Goal: Task Accomplishment & Management: Use online tool/utility

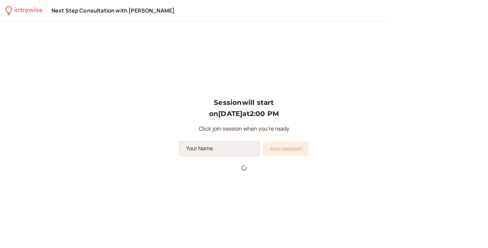
click at [217, 145] on input at bounding box center [219, 148] width 80 height 14
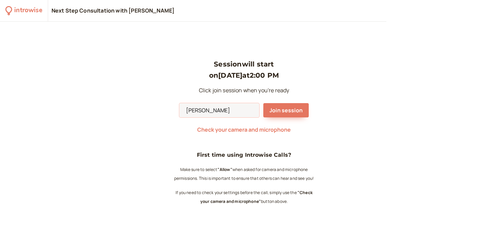
type input "[PERSON_NAME]"
click at [364, 195] on div "Session will start on [DATE] 2:00 PM Click join session when you're ready [PERS…" at bounding box center [244, 135] width 488 height 226
click at [265, 131] on span "Check your camera and microphone" at bounding box center [243, 129] width 93 height 7
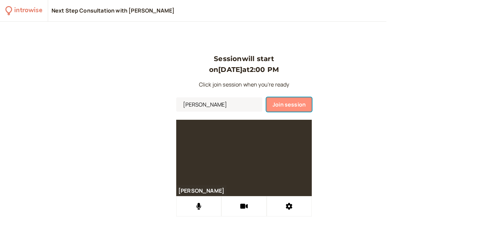
click at [299, 108] on span "Join session" at bounding box center [288, 104] width 33 height 7
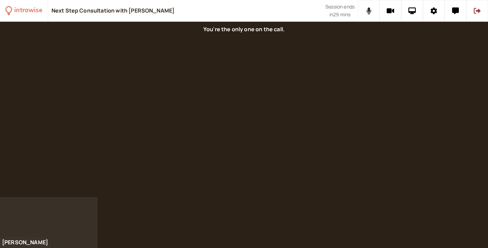
click at [369, 11] on icon at bounding box center [368, 10] width 5 height 7
click at [369, 11] on icon at bounding box center [368, 10] width 8 height 7
click at [436, 12] on icon at bounding box center [433, 10] width 6 height 7
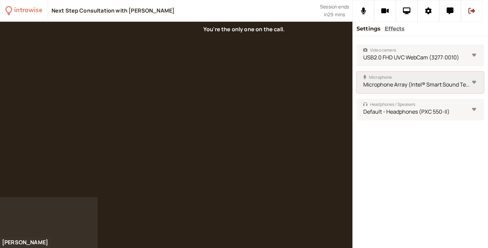
click at [473, 80] on select "Microphone Array (Intel® Smart Sound Technology for Digital Microphones) Defaul…" at bounding box center [419, 82] width 127 height 22
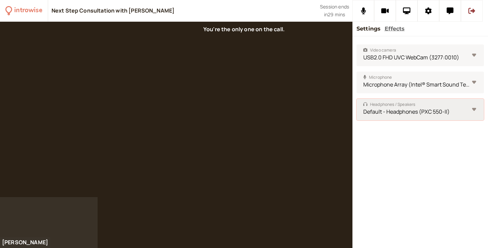
click at [375, 117] on select "Default - Headphones (PXC 550-II) Communications - Headphones (PXC 550-II) Spea…" at bounding box center [419, 110] width 127 height 22
click at [323, 125] on div at bounding box center [176, 109] width 352 height 175
click at [432, 14] on button at bounding box center [428, 11] width 22 height 22
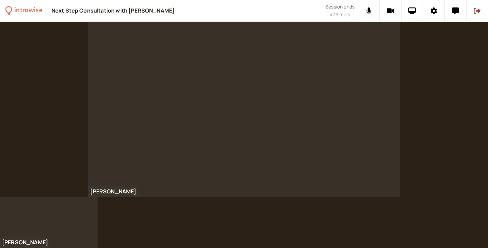
click at [359, 226] on div at bounding box center [244, 135] width 488 height 226
drag, startPoint x: 401, startPoint y: 190, endPoint x: 451, endPoint y: 219, distance: 58.0
click at [451, 219] on div "introwise Next Step Consultation with [PERSON_NAME] Session ends in 19 mins [PE…" at bounding box center [244, 124] width 488 height 248
